Goal: Find specific page/section: Find specific page/section

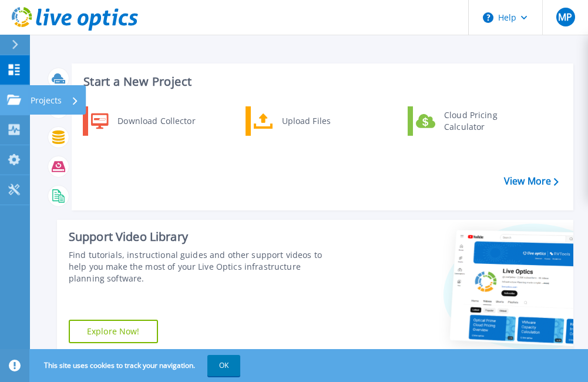
click at [12, 105] on icon at bounding box center [14, 100] width 14 height 10
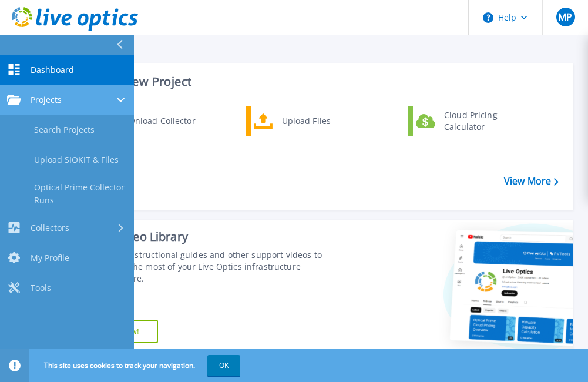
click at [63, 98] on div "Projects" at bounding box center [67, 100] width 120 height 11
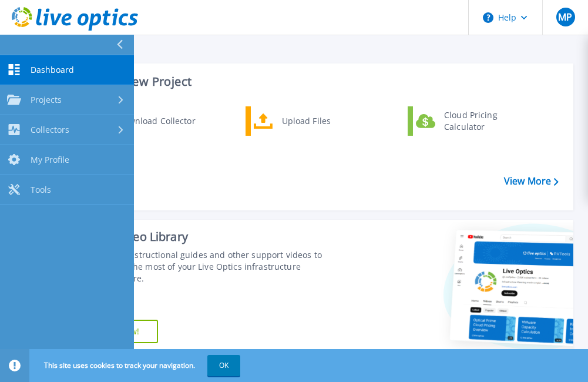
click at [330, 167] on div "Download Collector Upload Files Cloud Pricing Calculator" at bounding box center [321, 153] width 494 height 101
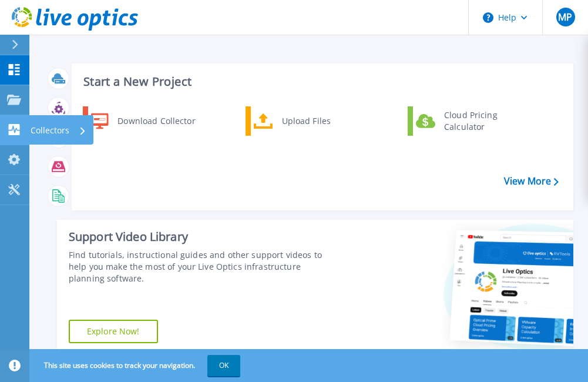
click at [24, 136] on link "Collectors Collectors" at bounding box center [14, 130] width 29 height 30
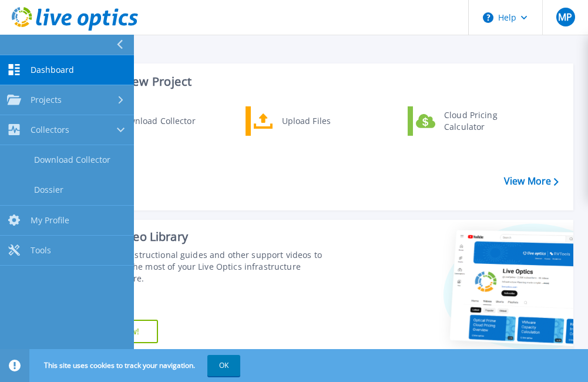
click at [256, 175] on div "Download Collector Upload Files Cloud Pricing Calculator" at bounding box center [321, 153] width 494 height 101
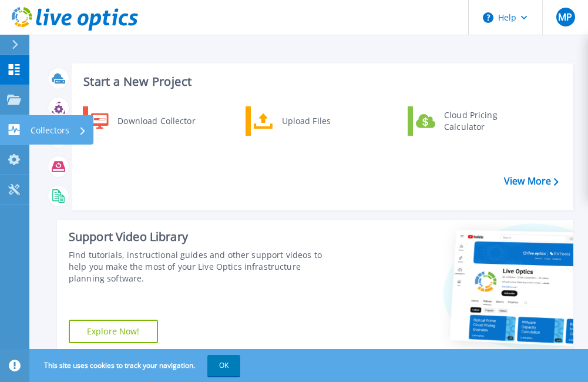
click at [31, 130] on div "Collectors" at bounding box center [61, 129] width 65 height 29
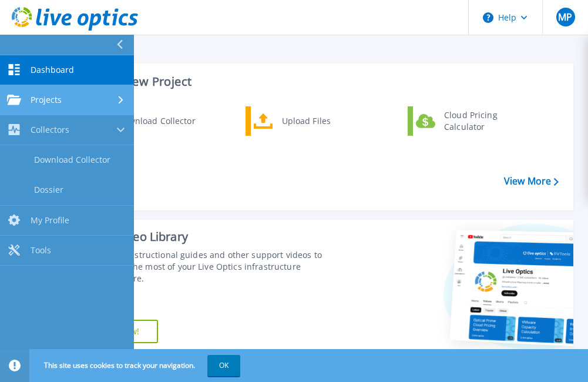
click at [44, 95] on span "Projects" at bounding box center [46, 100] width 31 height 11
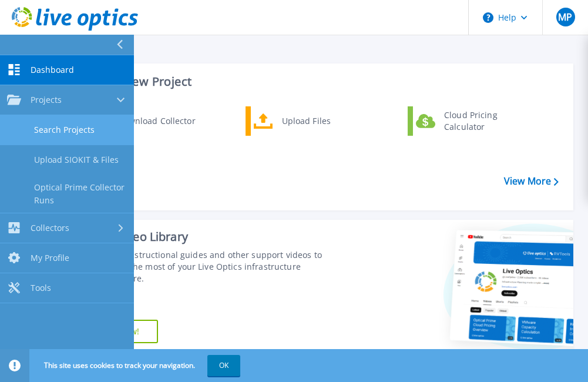
click at [54, 129] on link "Search Projects" at bounding box center [67, 130] width 134 height 30
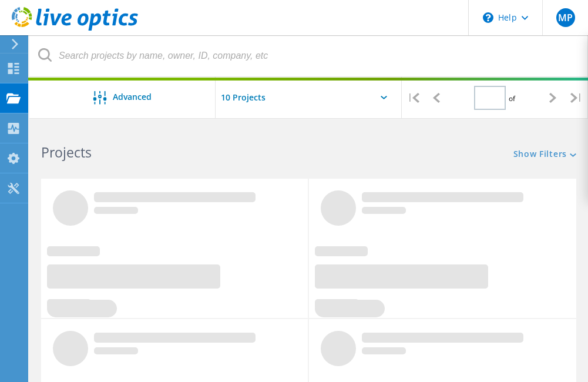
type input "1"
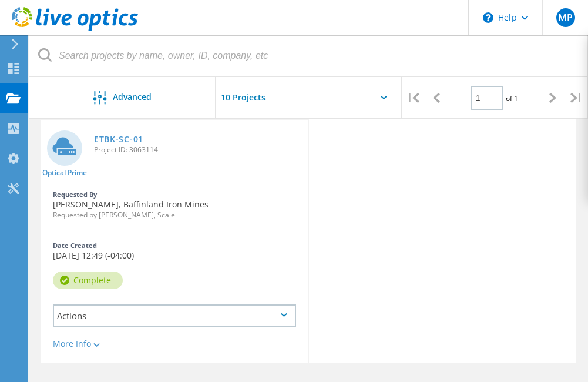
scroll to position [59, 0]
click at [357, 99] on div at bounding box center [309, 101] width 186 height 48
click at [383, 95] on div at bounding box center [309, 101] width 186 height 48
click at [383, 100] on div at bounding box center [309, 101] width 186 height 48
click at [385, 96] on icon at bounding box center [384, 98] width 6 height 4
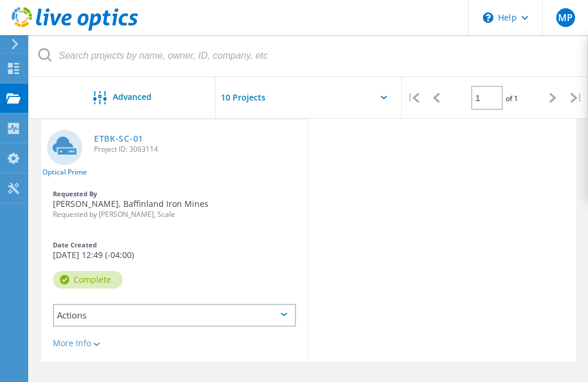
click at [241, 95] on input "text" at bounding box center [275, 97] width 118 height 41
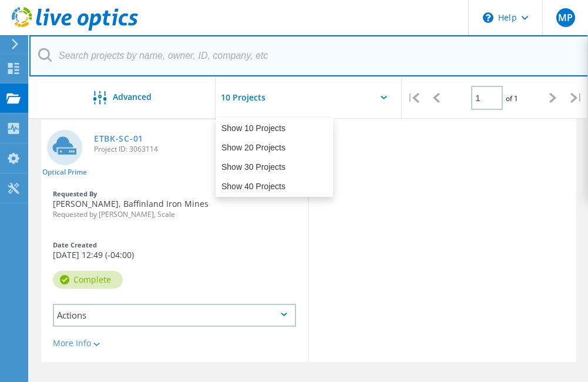
click at [356, 62] on input "text" at bounding box center [308, 55] width 559 height 41
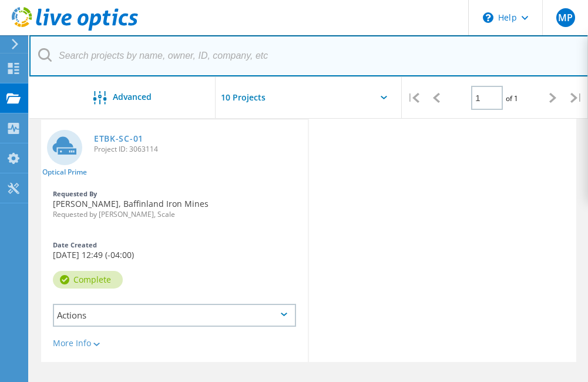
scroll to position [148, 0]
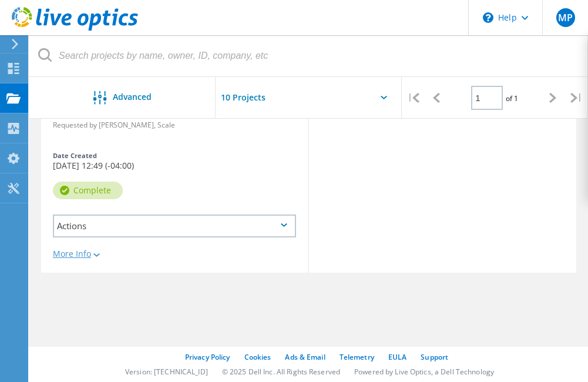
click at [76, 250] on div "More Info" at bounding box center [174, 254] width 243 height 8
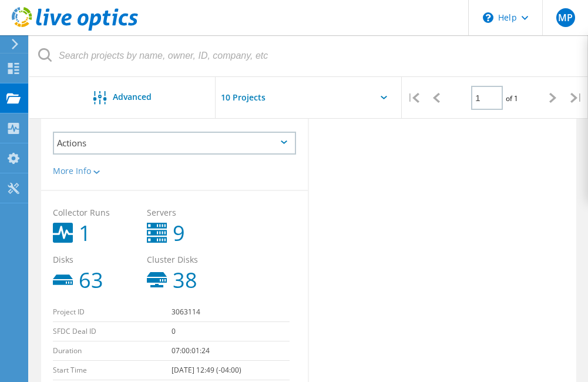
scroll to position [324, 0]
